Goal: Task Accomplishment & Management: Manage account settings

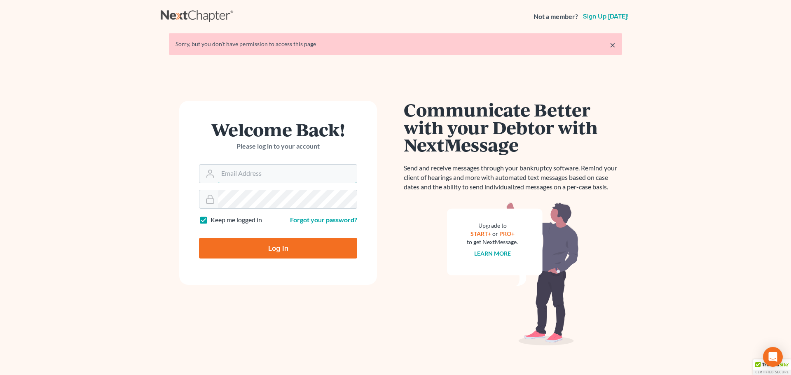
type input "[PERSON_NAME][EMAIL_ADDRESS][DOMAIN_NAME]"
click at [299, 248] on input "Log In" at bounding box center [278, 248] width 158 height 21
type input "Thinking..."
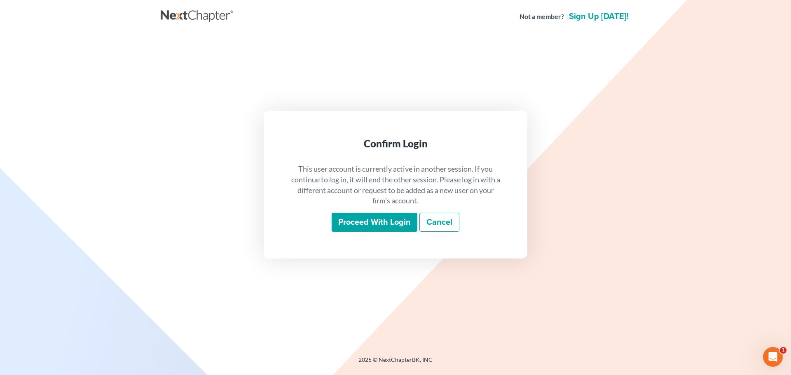
click at [397, 222] on input "Proceed with login" at bounding box center [375, 222] width 86 height 19
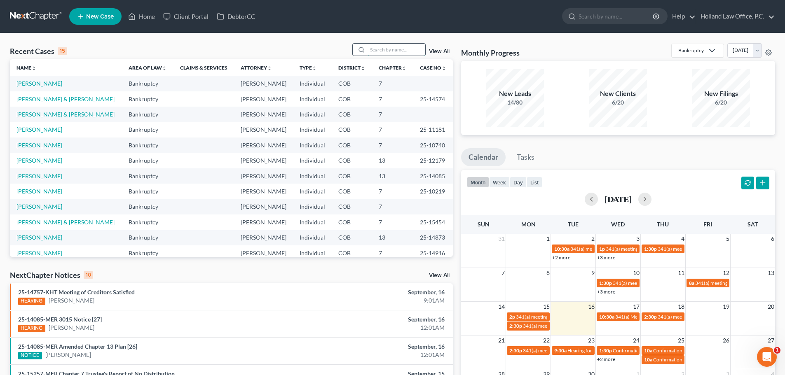
click at [378, 50] on input "search" at bounding box center [396, 50] width 58 height 12
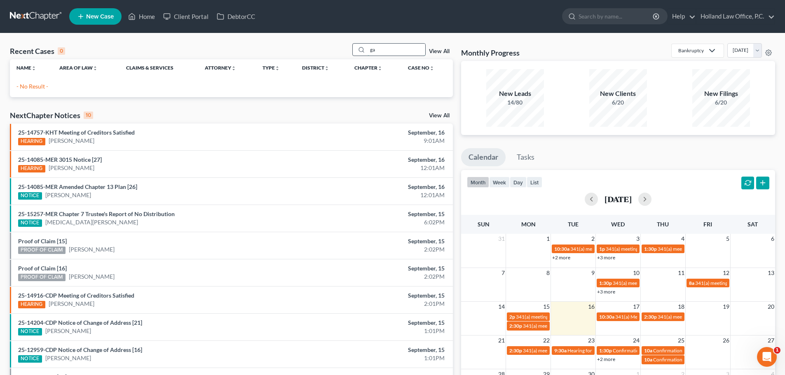
type input "g"
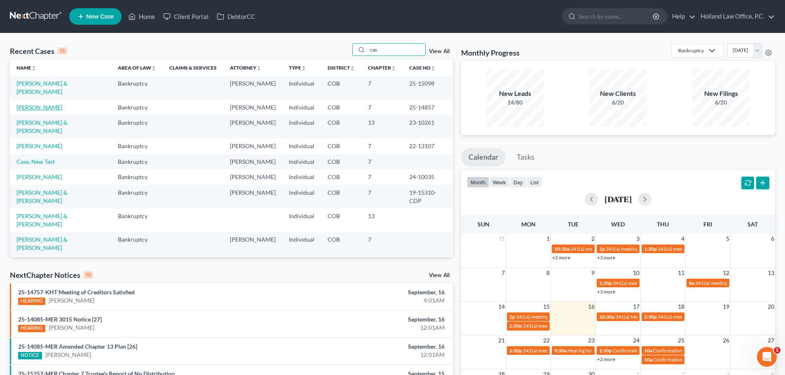
type input "cas"
click at [51, 104] on link "Gallardo, Casandra" at bounding box center [39, 107] width 46 height 7
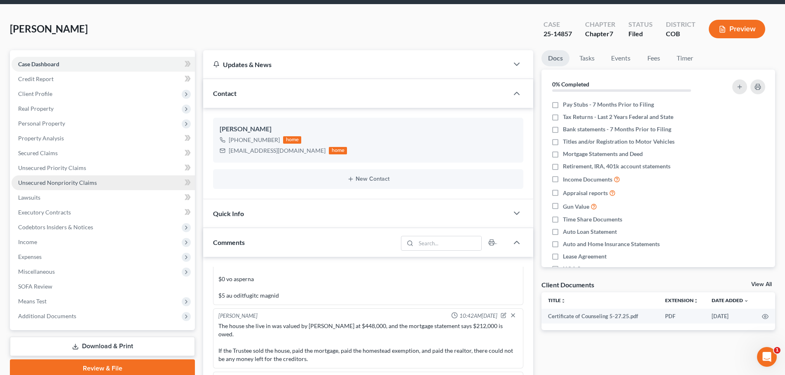
scroll to position [82, 0]
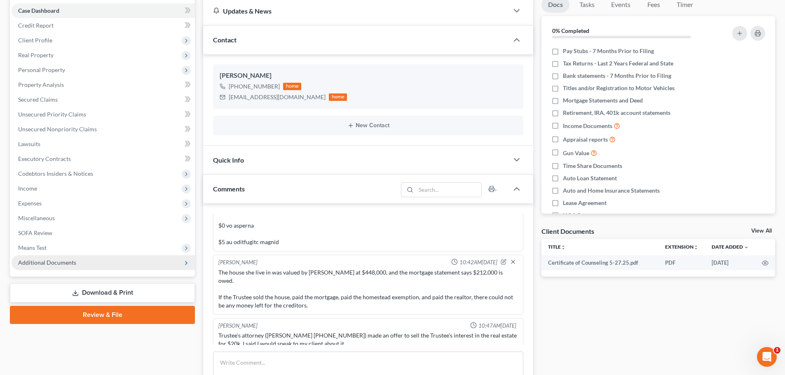
click at [59, 263] on span "Additional Documents" at bounding box center [47, 262] width 58 height 7
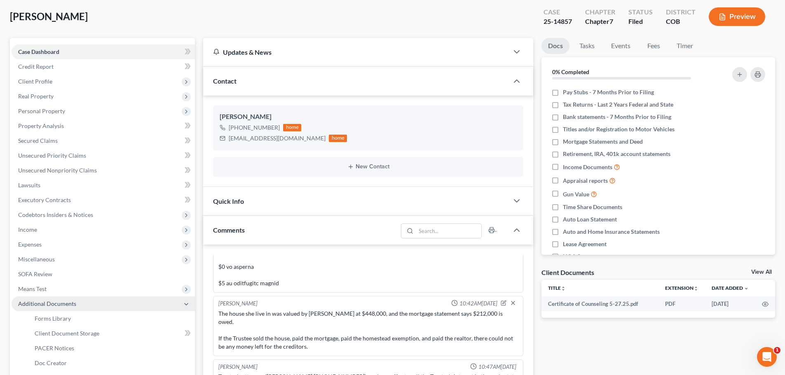
scroll to position [124, 0]
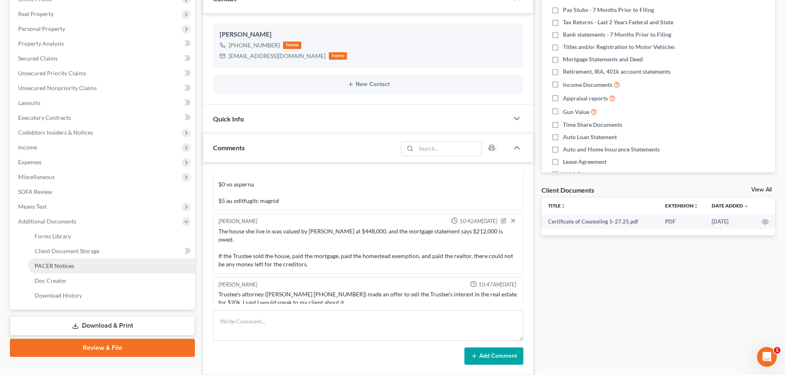
click at [60, 266] on span "PACER Notices" at bounding box center [55, 265] width 40 height 7
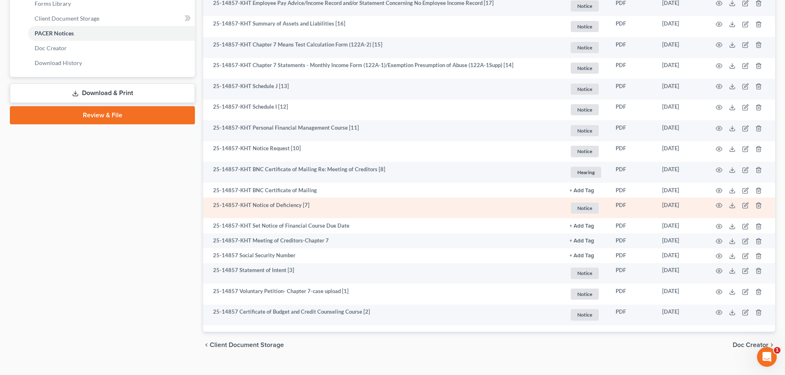
scroll to position [371, 0]
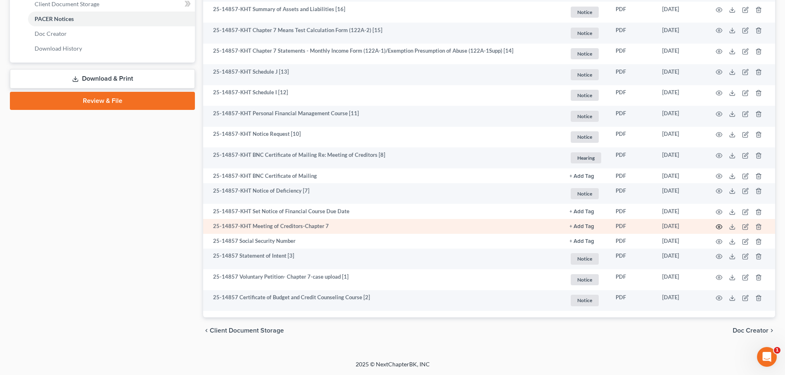
click at [719, 227] on icon "button" at bounding box center [718, 227] width 7 height 7
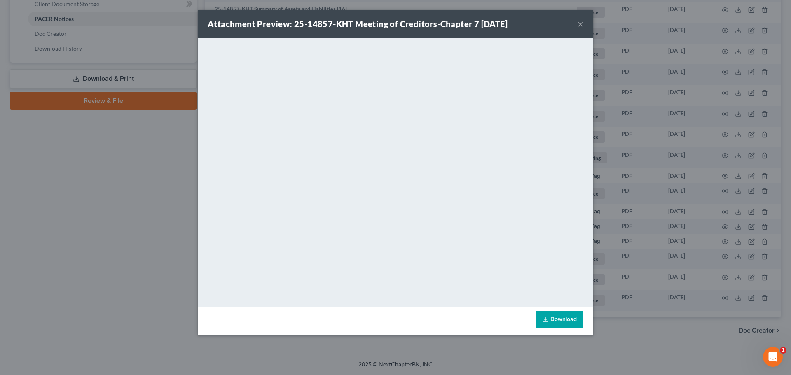
click at [580, 26] on button "×" at bounding box center [580, 24] width 6 height 10
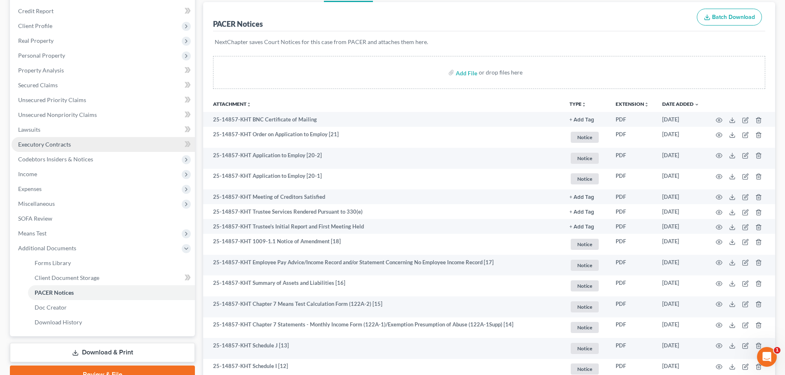
scroll to position [82, 0]
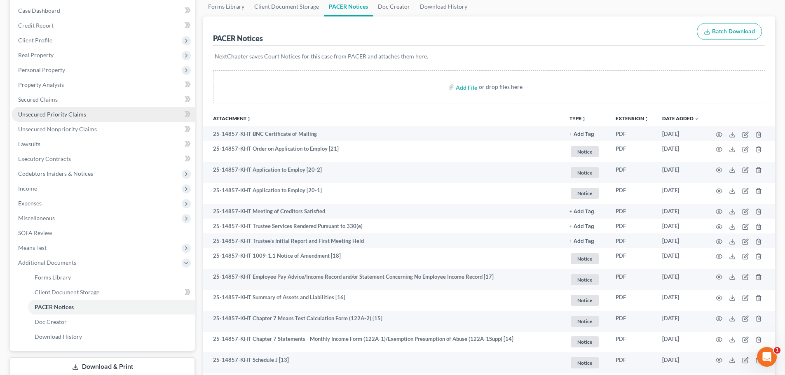
click at [72, 116] on span "Unsecured Priority Claims" at bounding box center [52, 114] width 68 height 7
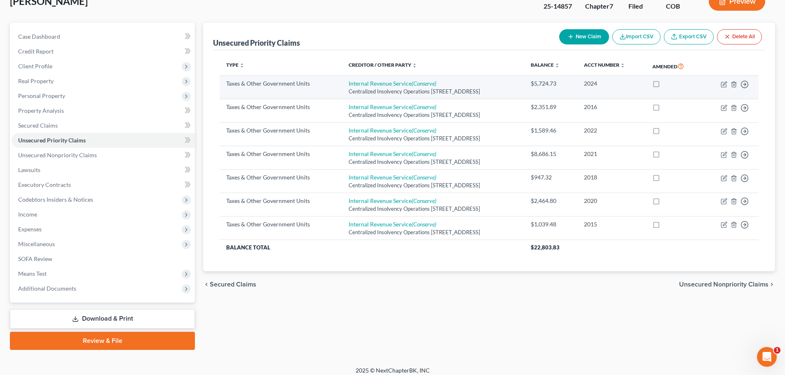
scroll to position [63, 0]
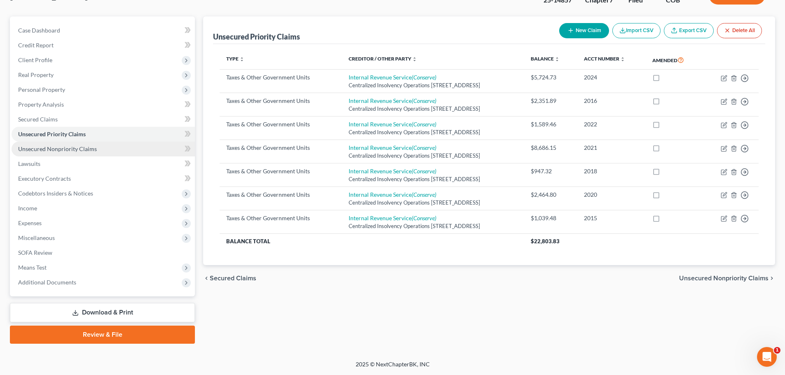
click at [60, 152] on link "Unsecured Nonpriority Claims" at bounding box center [103, 149] width 183 height 15
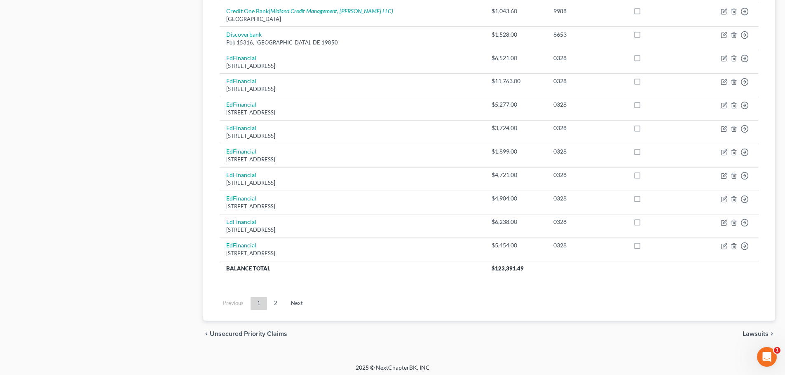
scroll to position [578, 0]
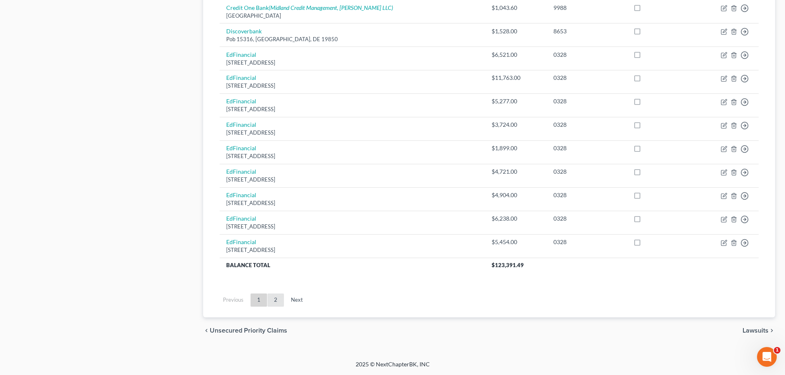
click at [274, 296] on link "2" at bounding box center [275, 300] width 16 height 13
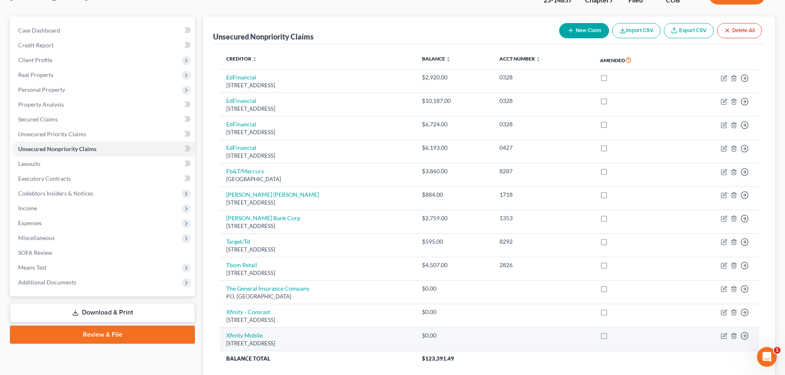
scroll to position [82, 0]
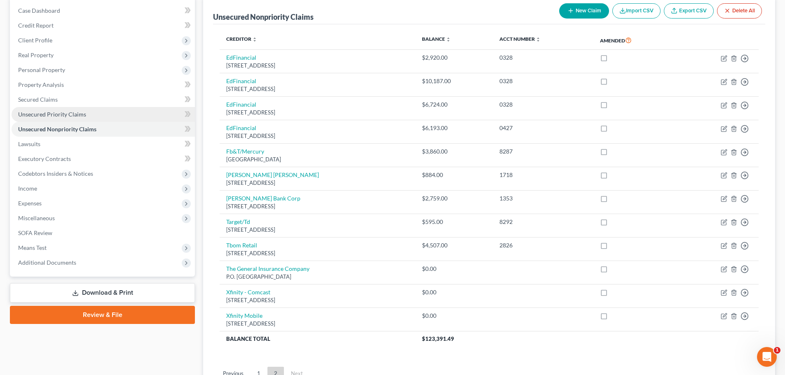
click at [55, 117] on span "Unsecured Priority Claims" at bounding box center [52, 114] width 68 height 7
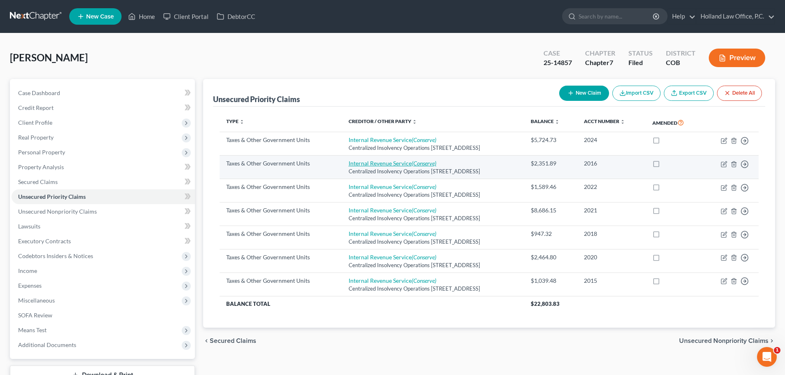
drag, startPoint x: 369, startPoint y: 161, endPoint x: 421, endPoint y: 177, distance: 54.9
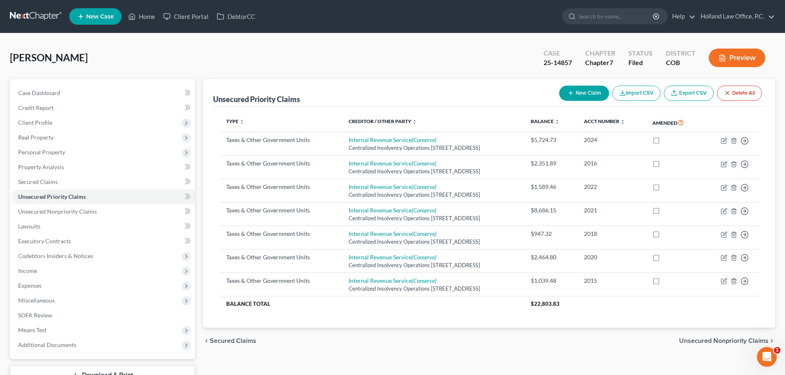
drag, startPoint x: 421, startPoint y: 177, endPoint x: 610, endPoint y: 344, distance: 252.4
click at [610, 344] on div "chevron_left Secured Claims Unsecured Nonpriority Claims chevron_right" at bounding box center [489, 341] width 572 height 26
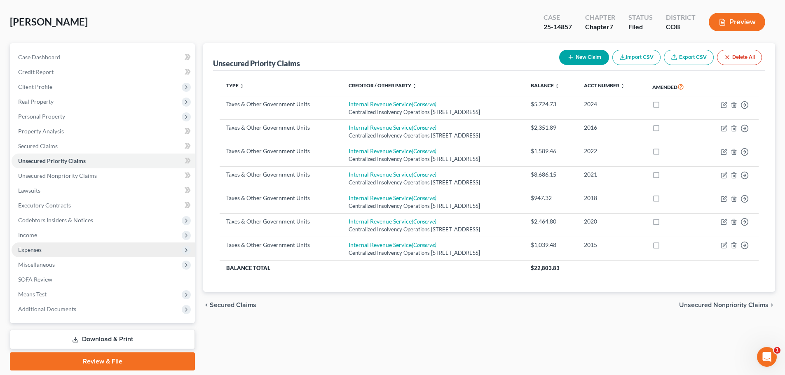
scroll to position [21, 0]
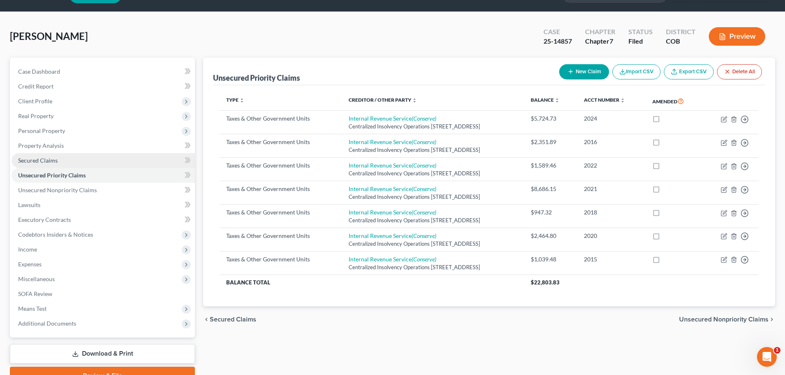
click at [50, 164] on span "Secured Claims" at bounding box center [38, 160] width 40 height 7
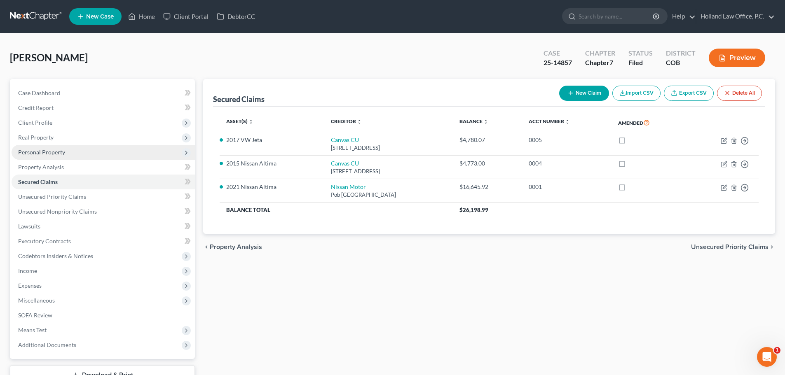
click at [39, 155] on span "Personal Property" at bounding box center [41, 152] width 47 height 7
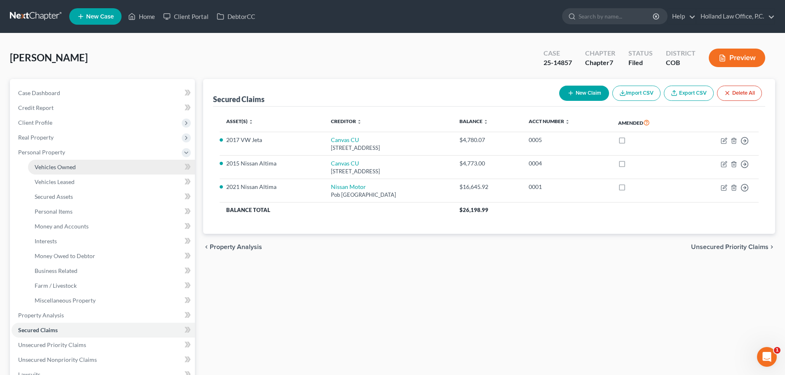
click at [70, 171] on link "Vehicles Owned" at bounding box center [111, 167] width 167 height 15
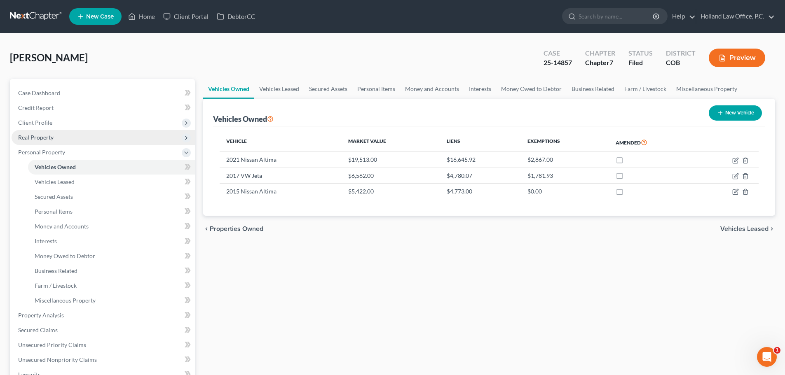
click at [32, 140] on span "Real Property" at bounding box center [35, 137] width 35 height 7
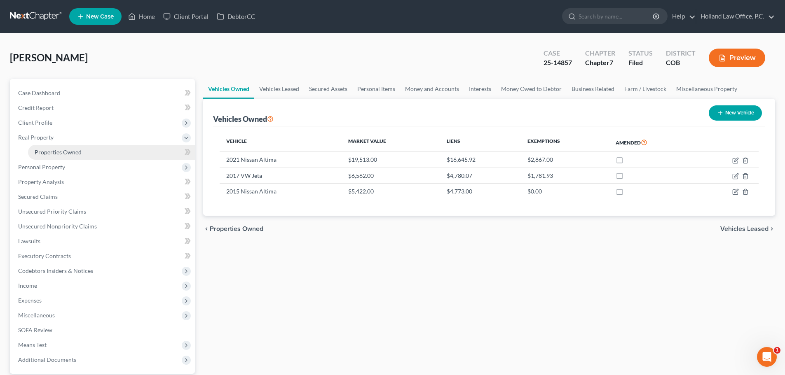
click at [62, 154] on span "Properties Owned" at bounding box center [58, 152] width 47 height 7
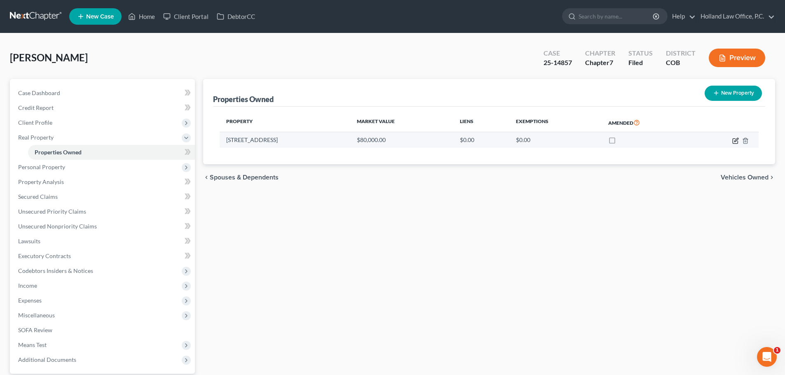
click at [736, 143] on icon "button" at bounding box center [734, 140] width 5 height 5
select select "5"
select select "3"
select select "0"
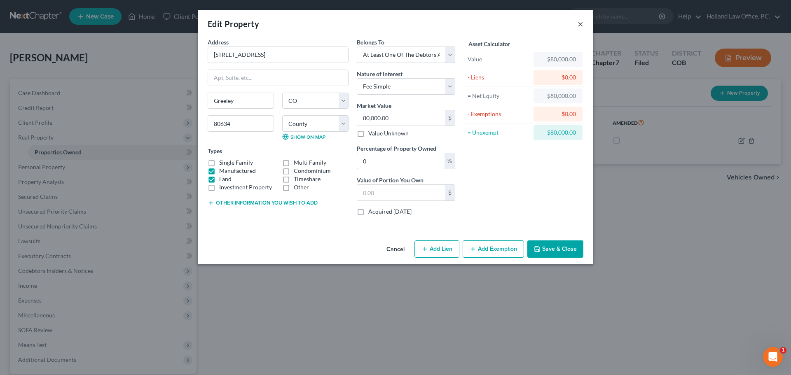
click at [582, 23] on button "×" at bounding box center [580, 24] width 6 height 10
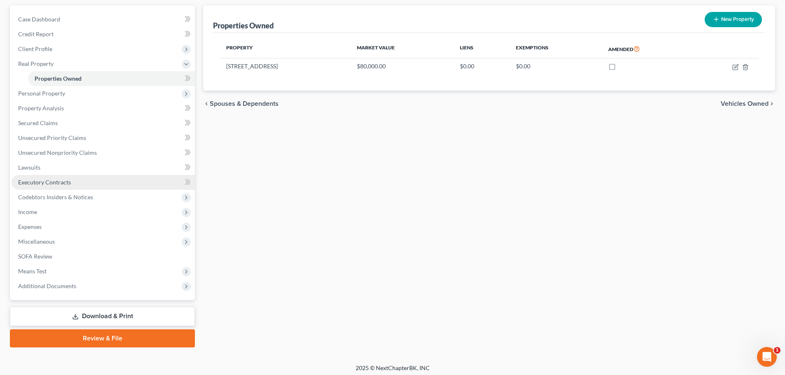
scroll to position [77, 0]
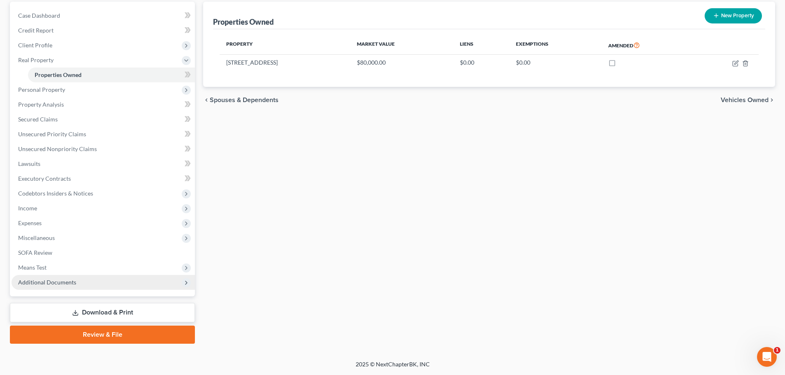
click at [66, 283] on span "Additional Documents" at bounding box center [47, 282] width 58 height 7
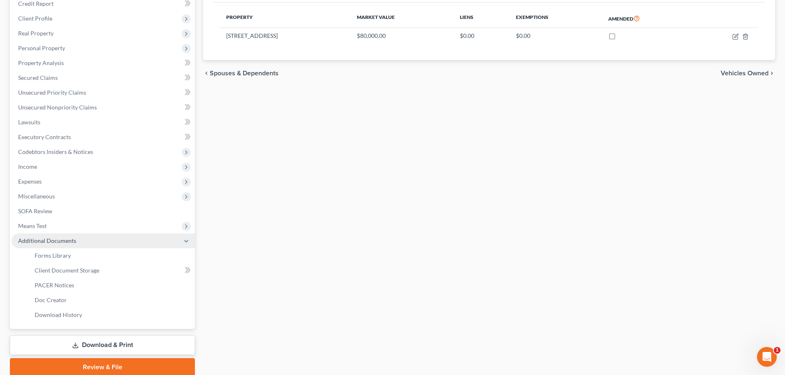
scroll to position [119, 0]
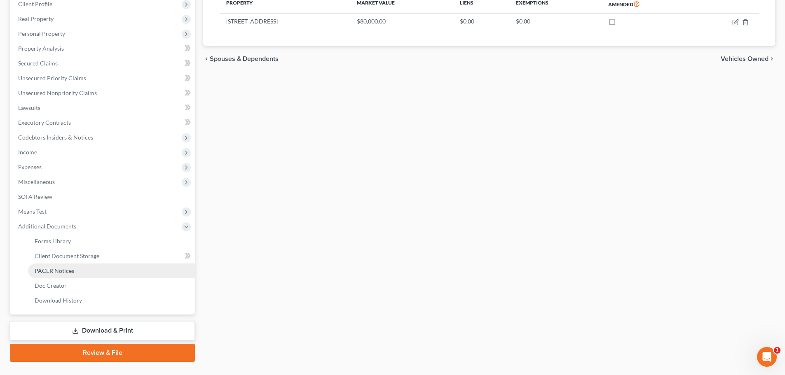
click at [62, 275] on link "PACER Notices" at bounding box center [111, 271] width 167 height 15
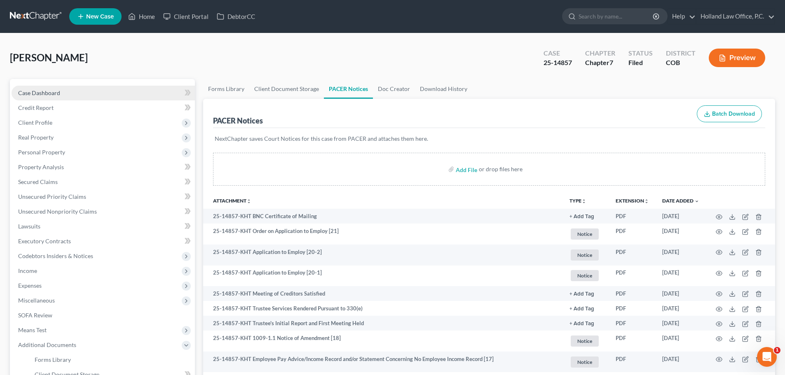
click at [19, 94] on span "Case Dashboard" at bounding box center [39, 92] width 42 height 7
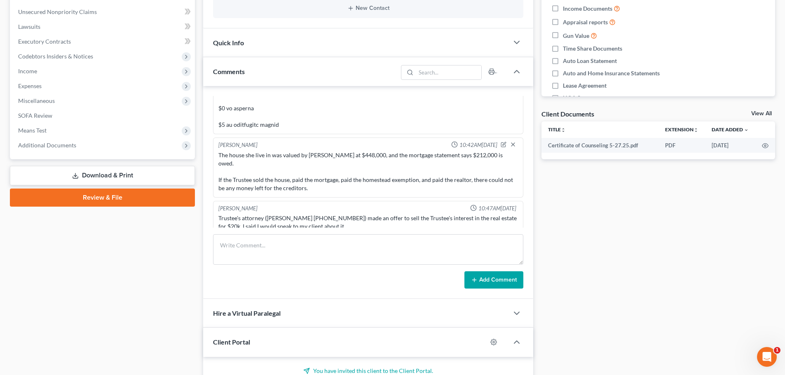
scroll to position [206, 0]
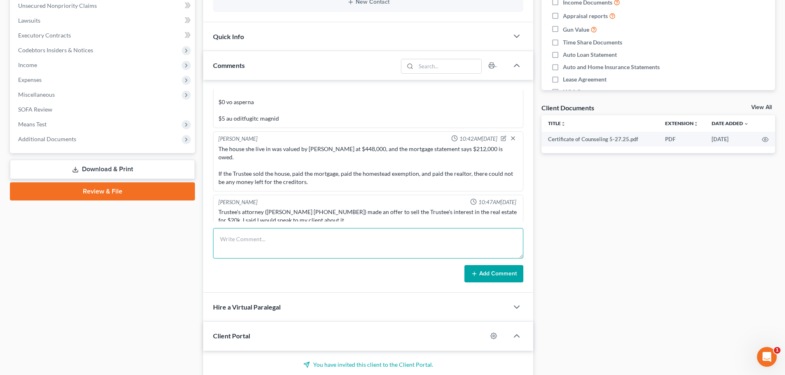
click at [243, 237] on textarea at bounding box center [368, 243] width 310 height 30
click at [326, 241] on textarea "I spoke with Casandra, and she rejected the offer. We didn't talk about making …" at bounding box center [368, 243] width 310 height 30
click at [328, 243] on textarea "I spoke with Casandra, and she rejected the offer. We didn't talk about making …" at bounding box center [368, 243] width 310 height 30
type textarea "I spoke with Casandra, and she rejected the Trustee's offer. We didn't talk abo…"
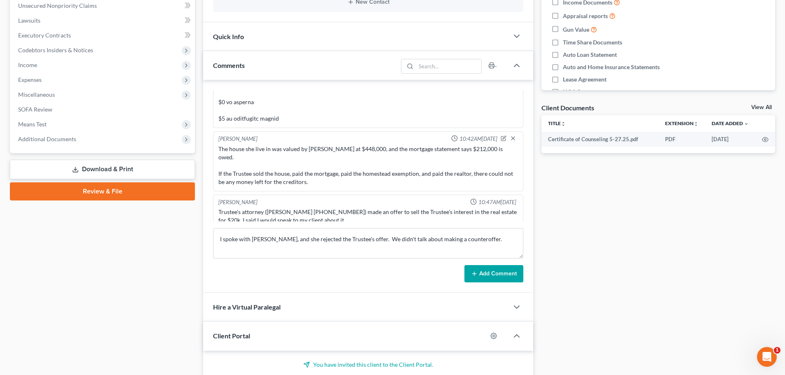
click at [495, 273] on button "Add Comment" at bounding box center [493, 273] width 59 height 17
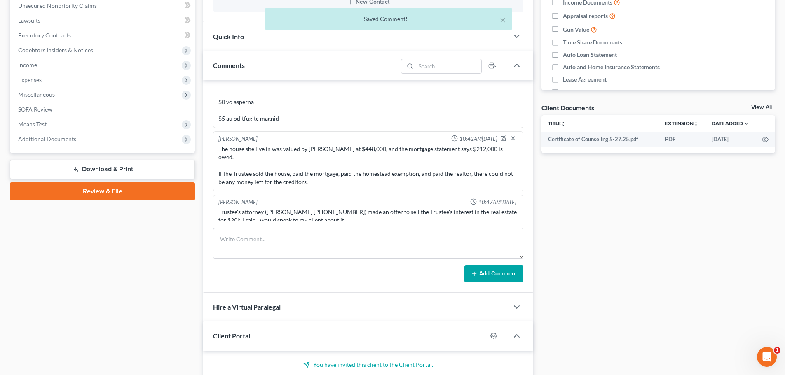
scroll to position [1396, 0]
